Goal: Task Accomplishment & Management: Complete application form

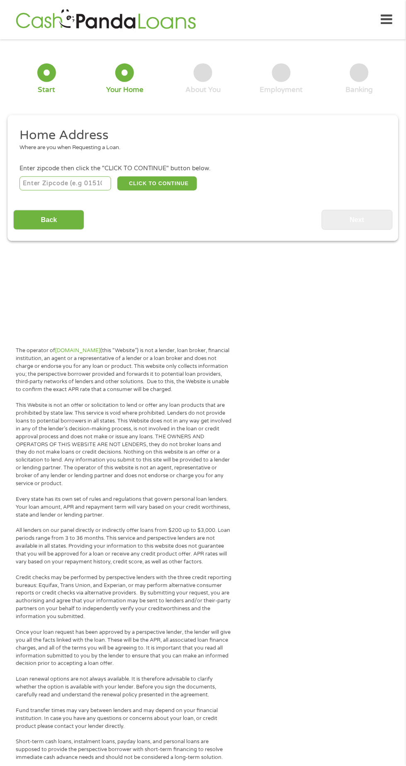
scroll to position [4, 0]
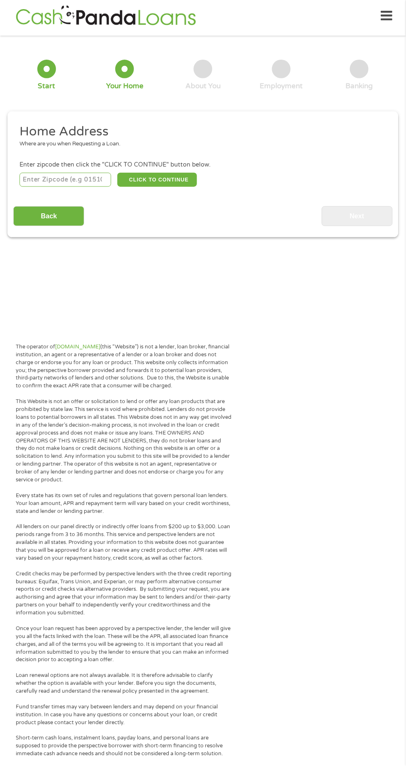
click at [87, 177] on input "number" at bounding box center [65, 180] width 92 height 14
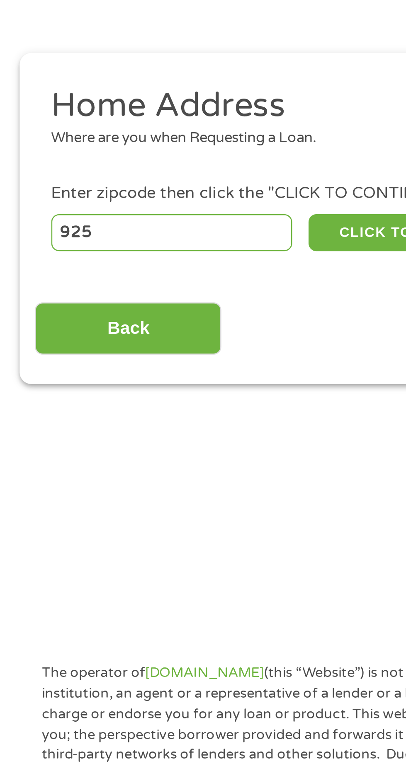
click at [85, 179] on input "925" at bounding box center [65, 180] width 92 height 14
click at [59, 181] on input "925" at bounding box center [65, 180] width 92 height 14
type input "925"
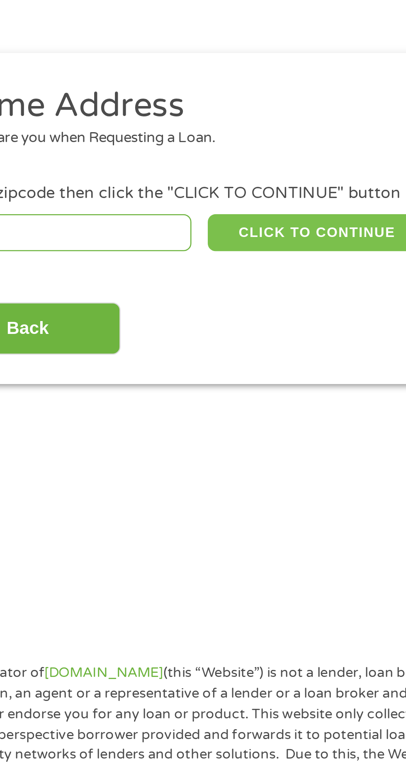
click at [154, 178] on button "CLICK TO CONTINUE" at bounding box center [157, 180] width 80 height 14
type input "00925"
type input "San [PERSON_NAME]"
select select
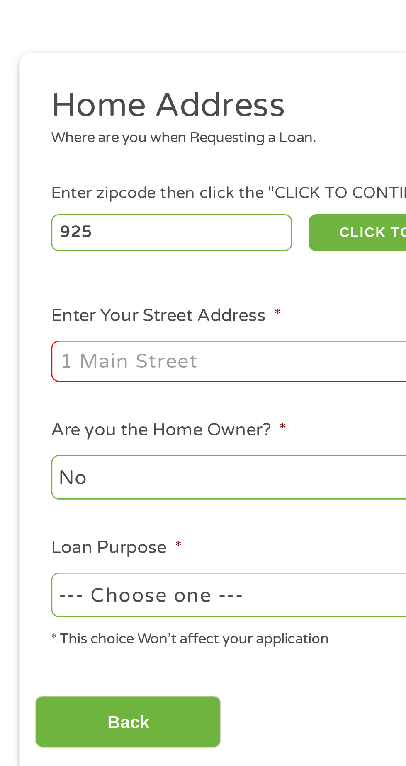
click at [64, 233] on input "Enter Your Street Address *" at bounding box center [107, 229] width 177 height 16
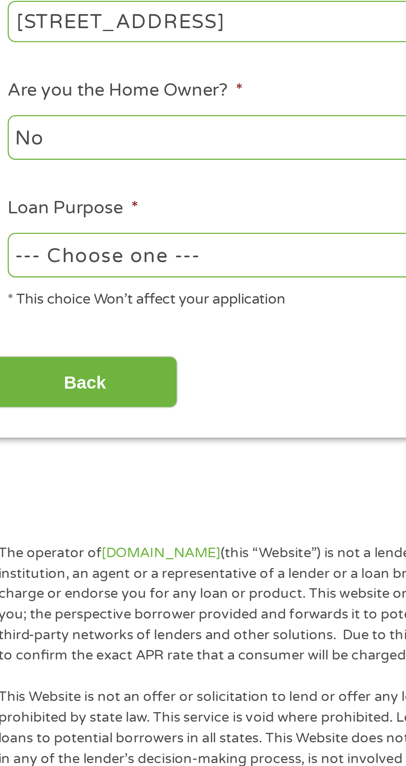
type input "[STREET_ADDRESS]"
click at [96, 316] on select "--- Choose one --- Pay Bills Debt Consolidation Home Improvement Major Purchase…" at bounding box center [107, 317] width 177 height 17
select select "other"
click at [63, 363] on input "Back" at bounding box center [48, 366] width 71 height 20
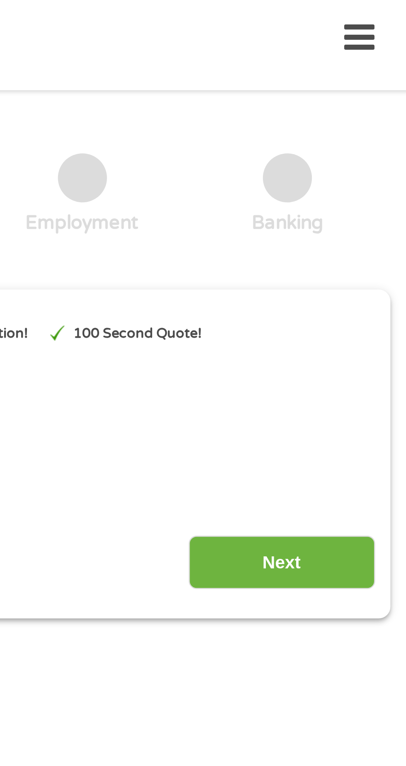
scroll to position [1, 0]
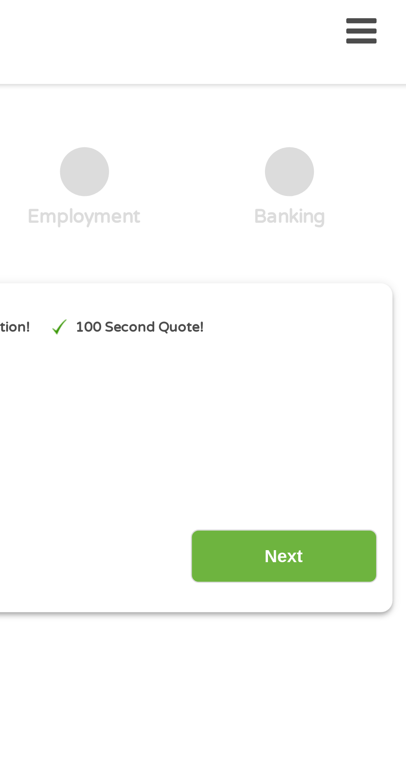
click at [345, 214] on input "Next" at bounding box center [357, 218] width 71 height 20
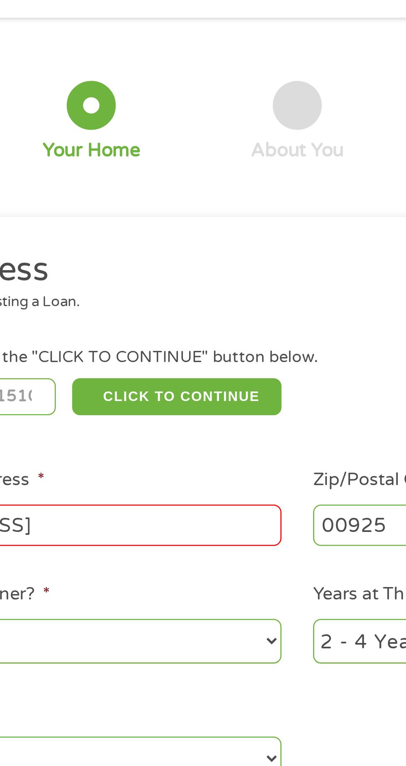
scroll to position [4, 0]
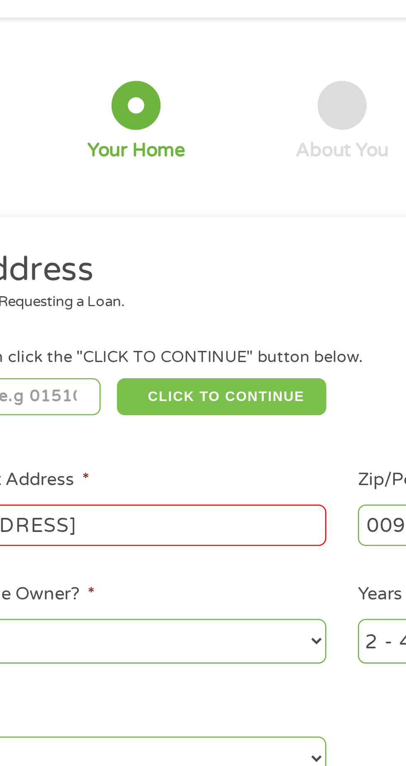
click at [176, 178] on button "CLICK TO CONTINUE" at bounding box center [157, 180] width 80 height 14
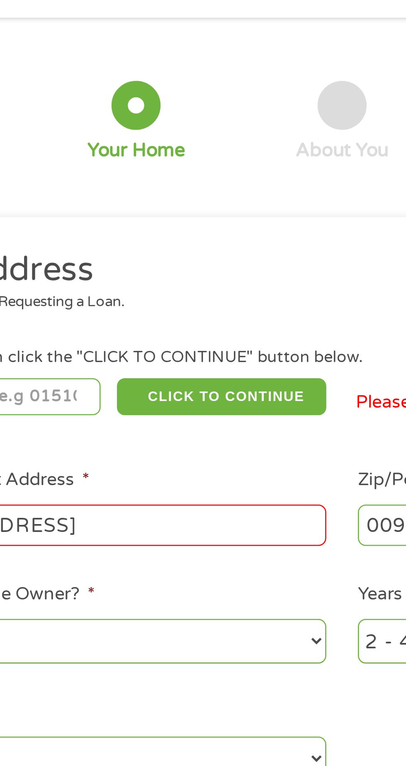
click at [172, 196] on ul "Home Address Where are you when Requesting a Loan. Enter zipcode then click the…" at bounding box center [202, 234] width 379 height 221
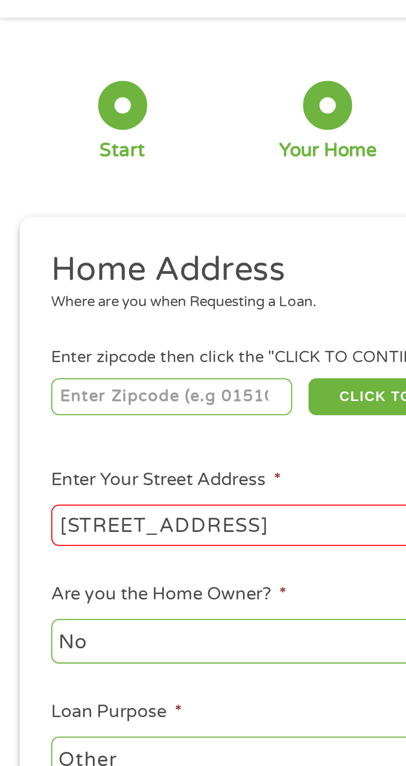
click at [76, 182] on input "number" at bounding box center [65, 180] width 92 height 14
type input "23454"
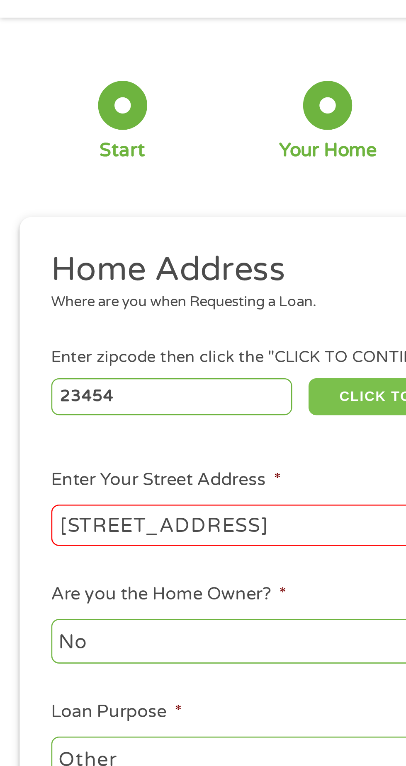
click at [144, 179] on button "CLICK TO CONTINUE" at bounding box center [157, 180] width 80 height 14
type input "23454"
type input "[US_STATE][GEOGRAPHIC_DATA]"
select select "[US_STATE]"
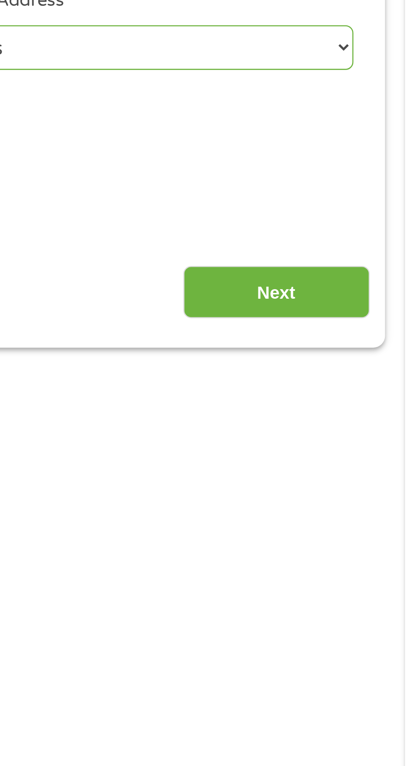
click at [356, 363] on input "Next" at bounding box center [357, 366] width 71 height 20
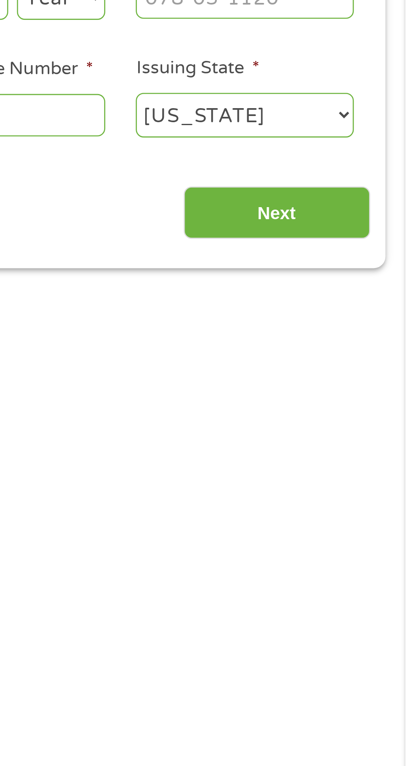
click at [360, 264] on input "Next" at bounding box center [357, 264] width 71 height 20
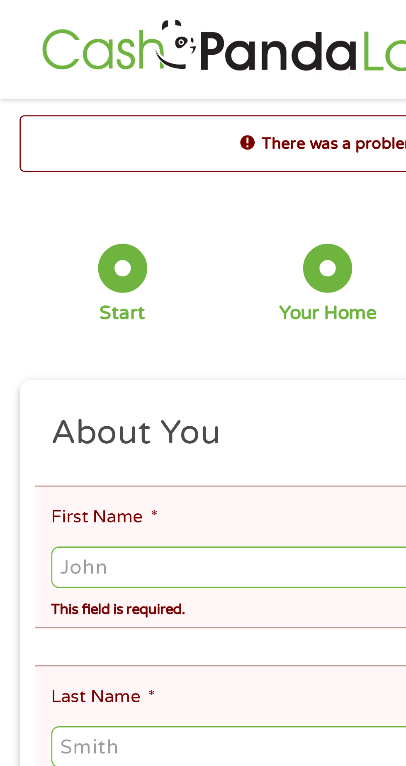
scroll to position [0, 0]
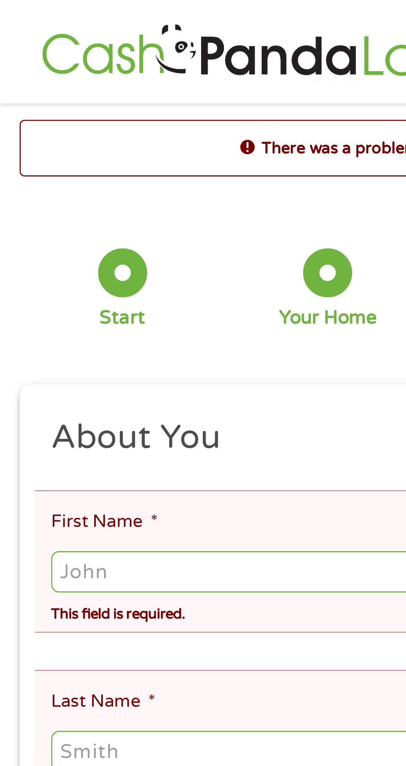
click at [52, 216] on input "First Name *" at bounding box center [202, 218] width 367 height 16
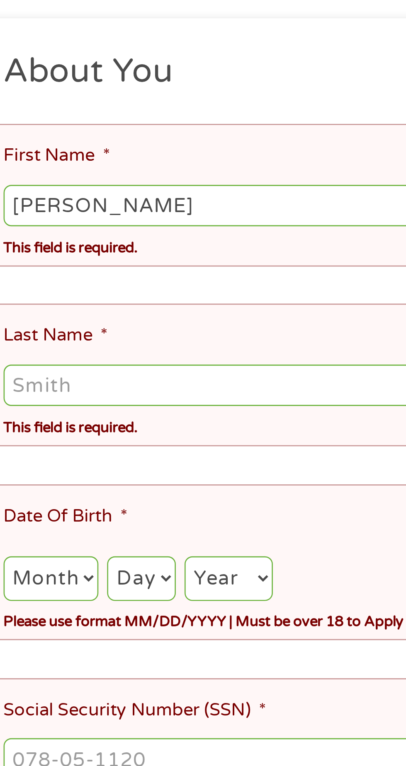
type input "[PERSON_NAME]"
click at [68, 278] on input "Last Name *" at bounding box center [202, 286] width 367 height 16
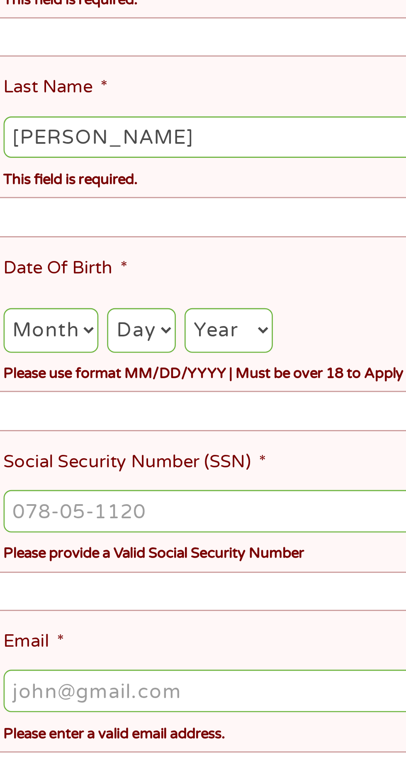
type input "[PERSON_NAME]"
click at [46, 351] on select "Month 1 2 3 4 5 6 7 8 9 10 11 12" at bounding box center [37, 359] width 36 height 17
select select "2"
click at [77, 351] on select "Day 1 2 3 4 5 6 7 8 9 10 11 12 13 14 15 16 17 18 19 20 21 22 23 24 25 26 27 28 …" at bounding box center [72, 359] width 26 height 17
select select "16"
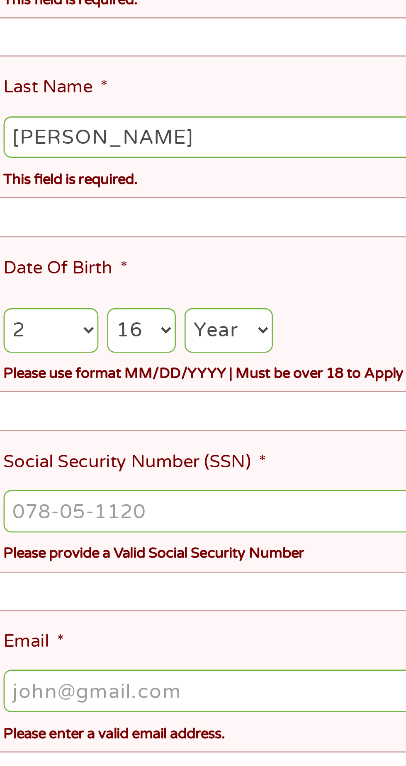
click at [116, 351] on select "Year [DATE] 2006 2005 2004 2003 2002 2001 2000 1999 1998 1997 1996 1995 1994 19…" at bounding box center [105, 359] width 34 height 17
select select "1972"
click at [85, 420] on input "Social Security Number (SSN) *" at bounding box center [202, 428] width 367 height 16
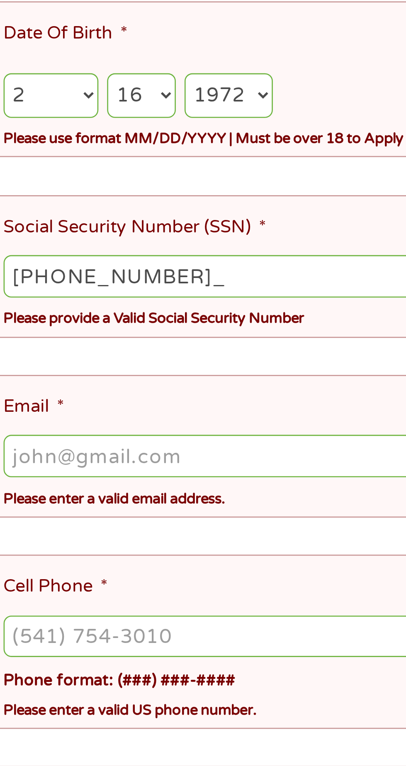
type input "230-17-2863"
click at [99, 489] on input "Email *" at bounding box center [202, 497] width 367 height 16
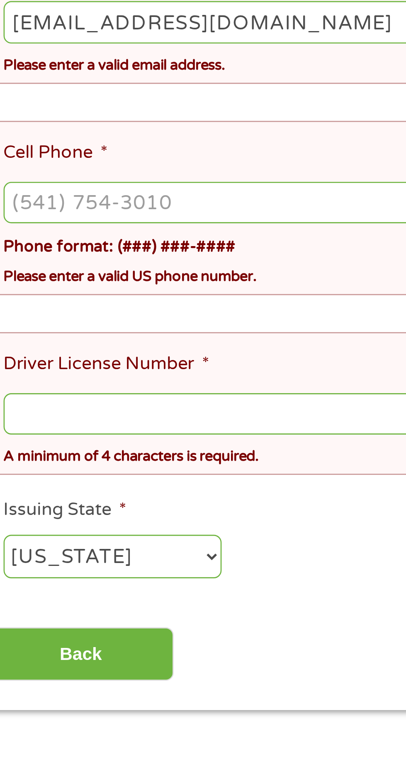
type input "[EMAIL_ADDRESS][DOMAIN_NAME]"
click at [88, 557] on input "Cell Phone *" at bounding box center [202, 565] width 367 height 16
type input "[PHONE_NUMBER]"
click at [90, 638] on input "Driver License Number *" at bounding box center [202, 646] width 367 height 16
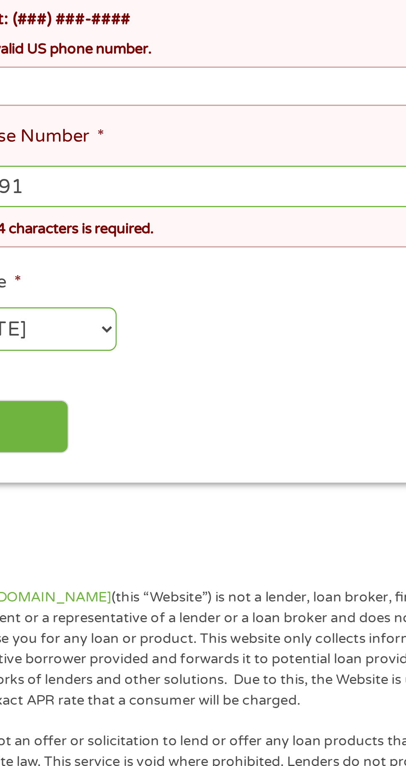
scroll to position [574, 0]
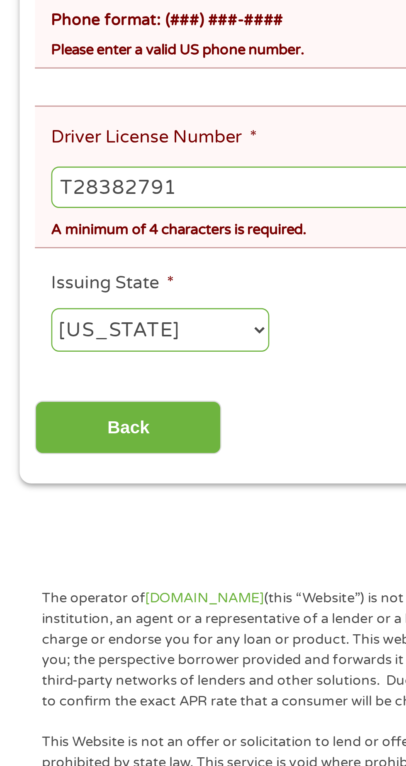
type input "T28382791"
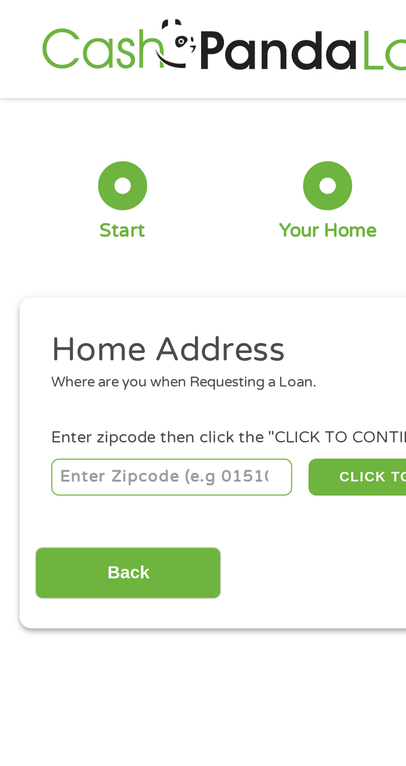
scroll to position [4, 0]
